Goal: Task Accomplishment & Management: Use online tool/utility

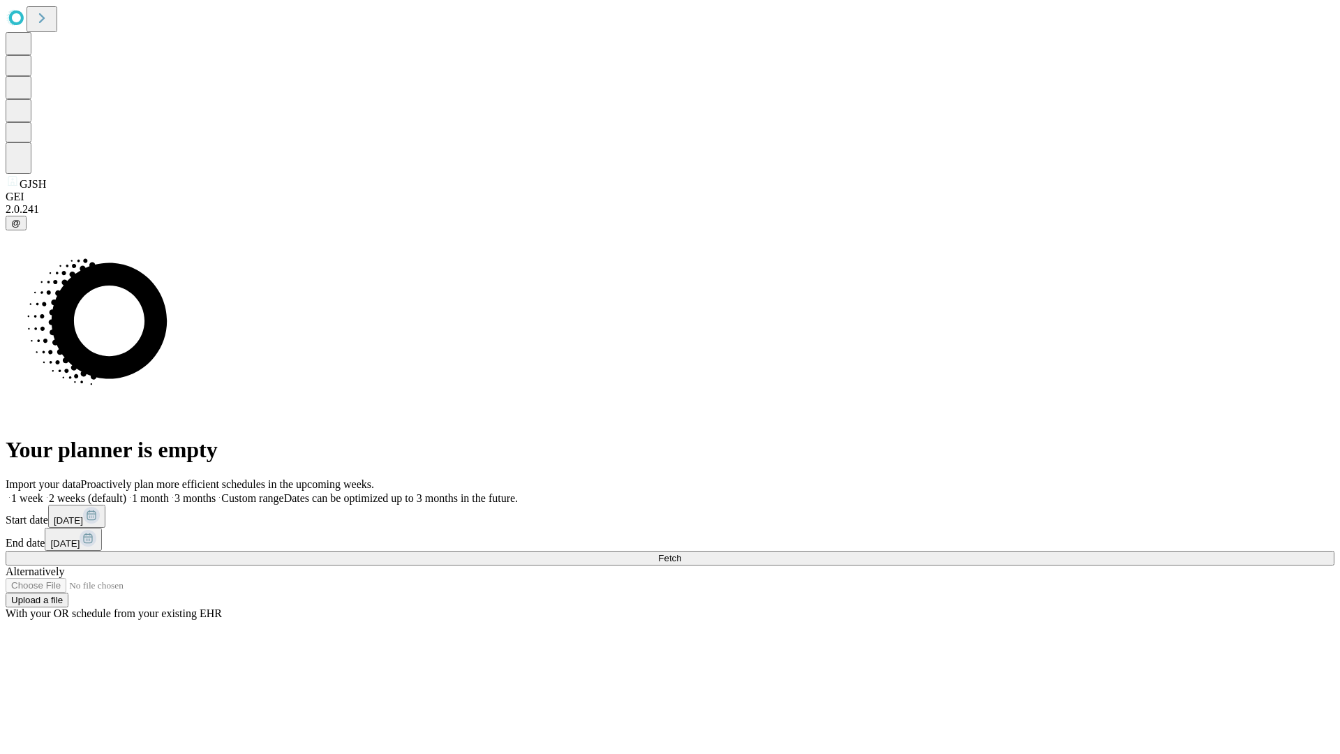
click at [681, 553] on span "Fetch" at bounding box center [669, 558] width 23 height 10
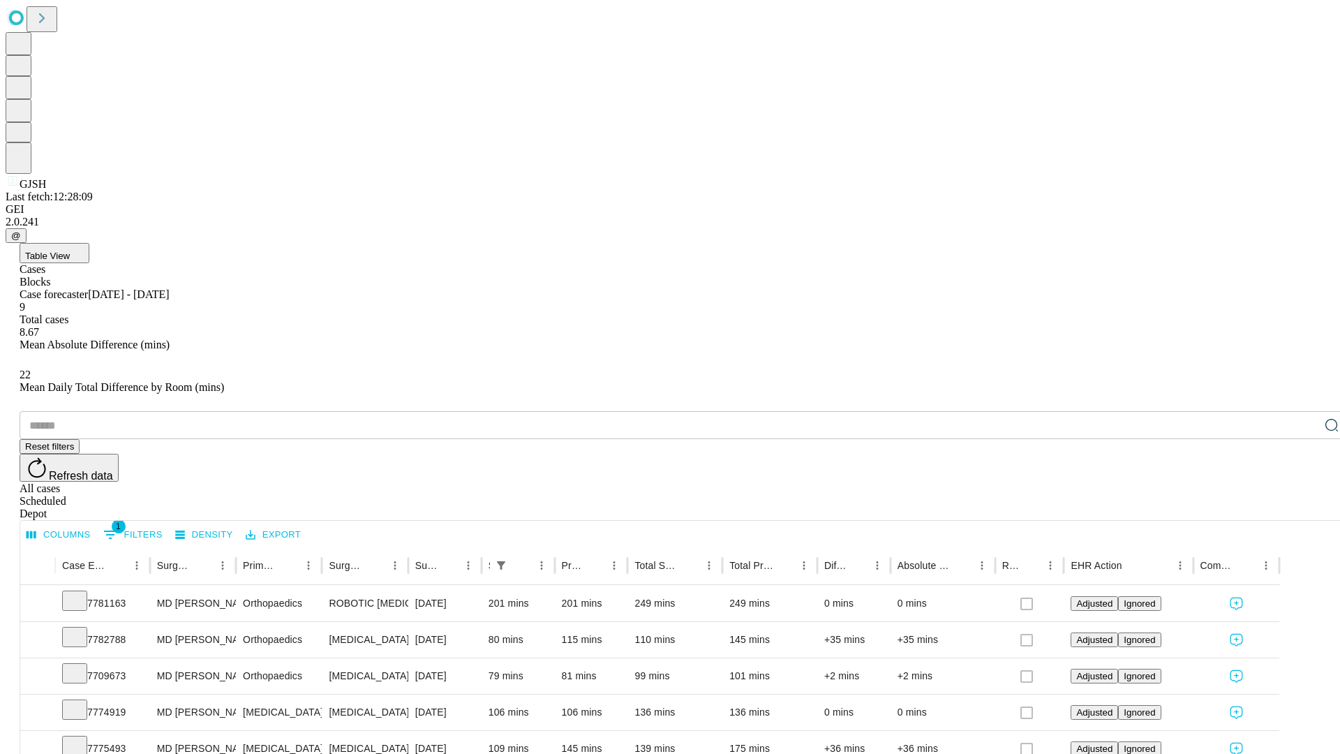
click at [1303, 507] on div "Depot" at bounding box center [684, 513] width 1329 height 13
